Goal: Find contact information: Find contact information

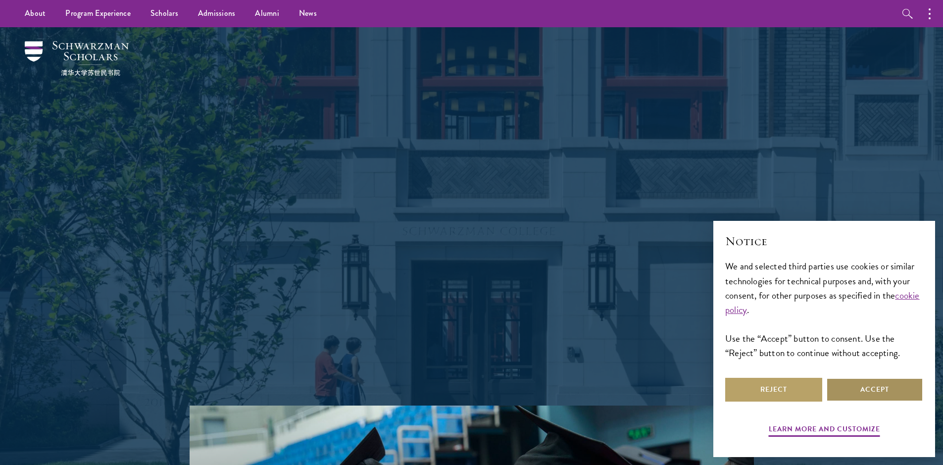
click at [878, 392] on button "Accept" at bounding box center [875, 390] width 97 height 24
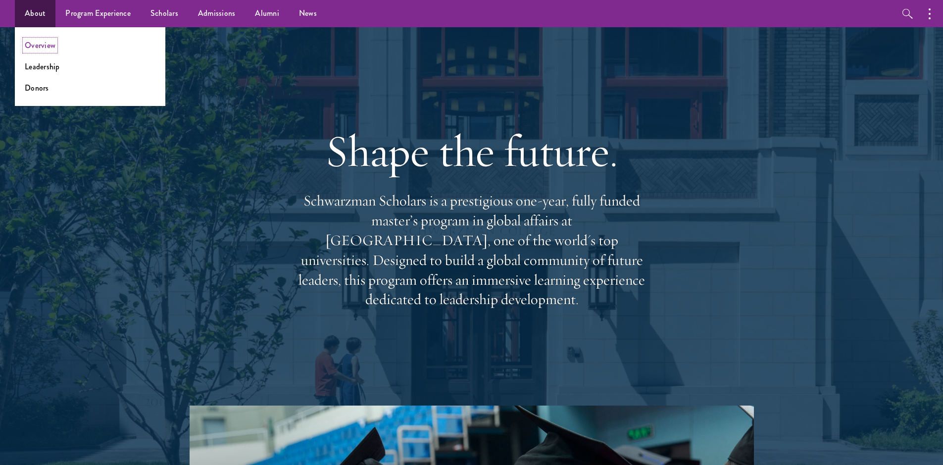
click at [34, 46] on link "Overview" at bounding box center [40, 45] width 31 height 11
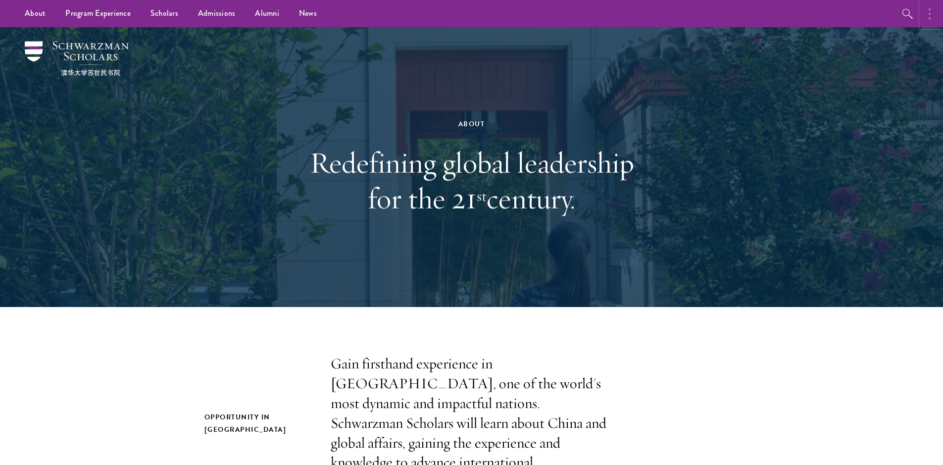
click at [929, 14] on button "button" at bounding box center [933, 13] width 22 height 27
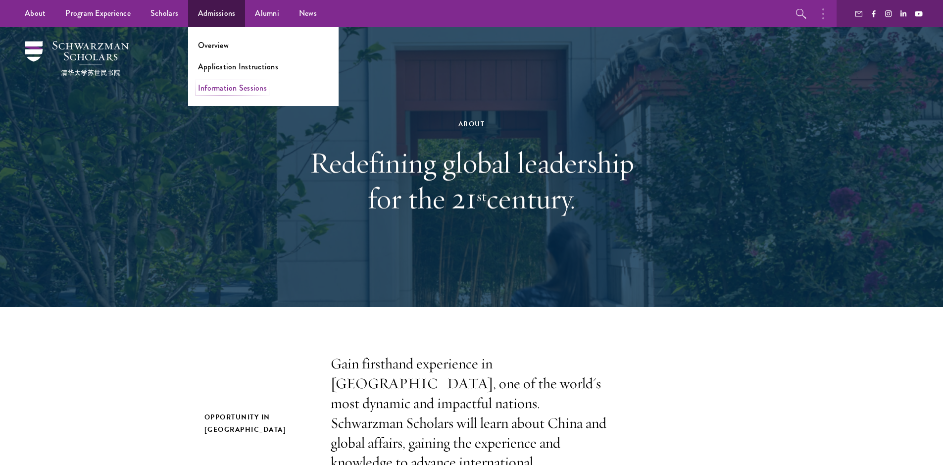
click at [211, 89] on link "Information Sessions" at bounding box center [232, 87] width 69 height 11
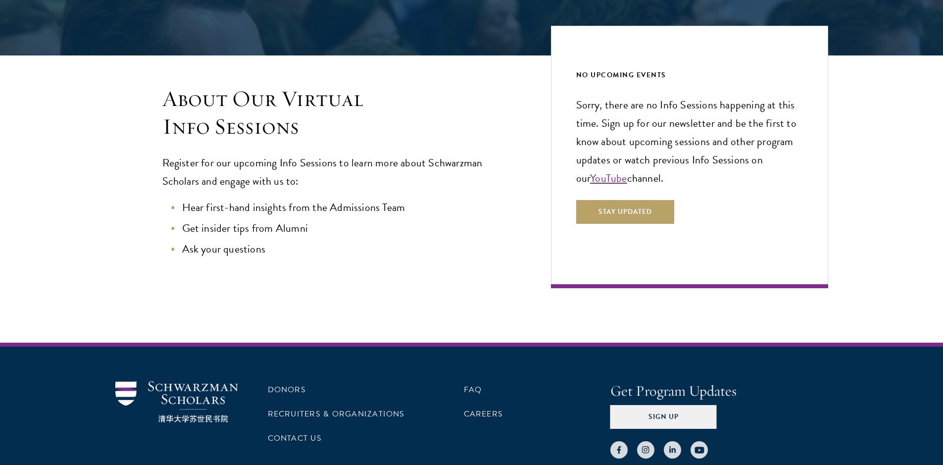
scroll to position [276, 0]
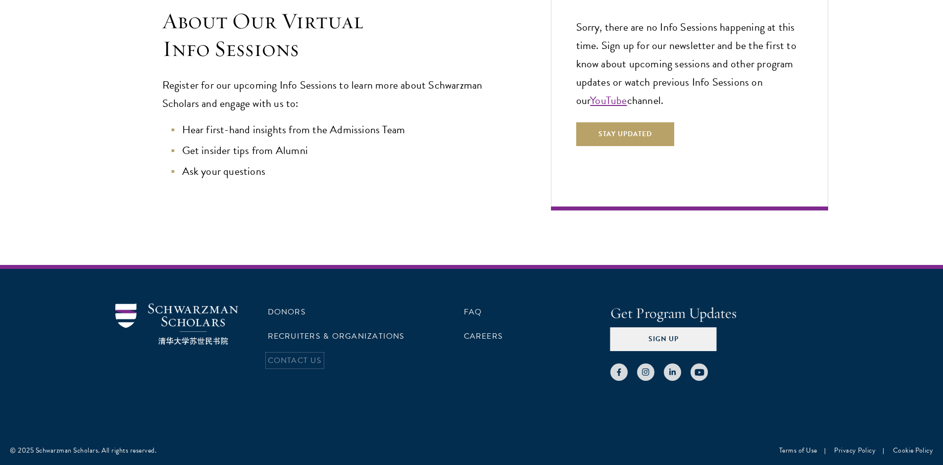
click at [295, 360] on link "Contact Us" at bounding box center [295, 361] width 54 height 12
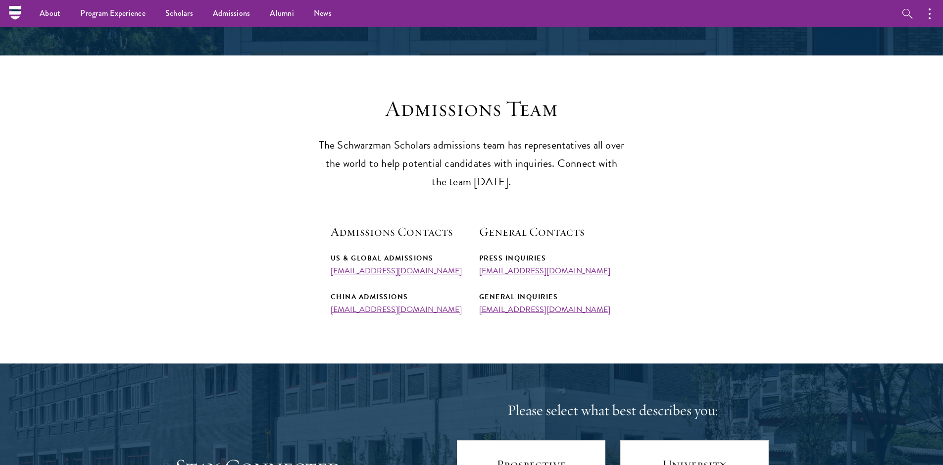
scroll to position [198, 0]
